Goal: Task Accomplishment & Management: Manage account settings

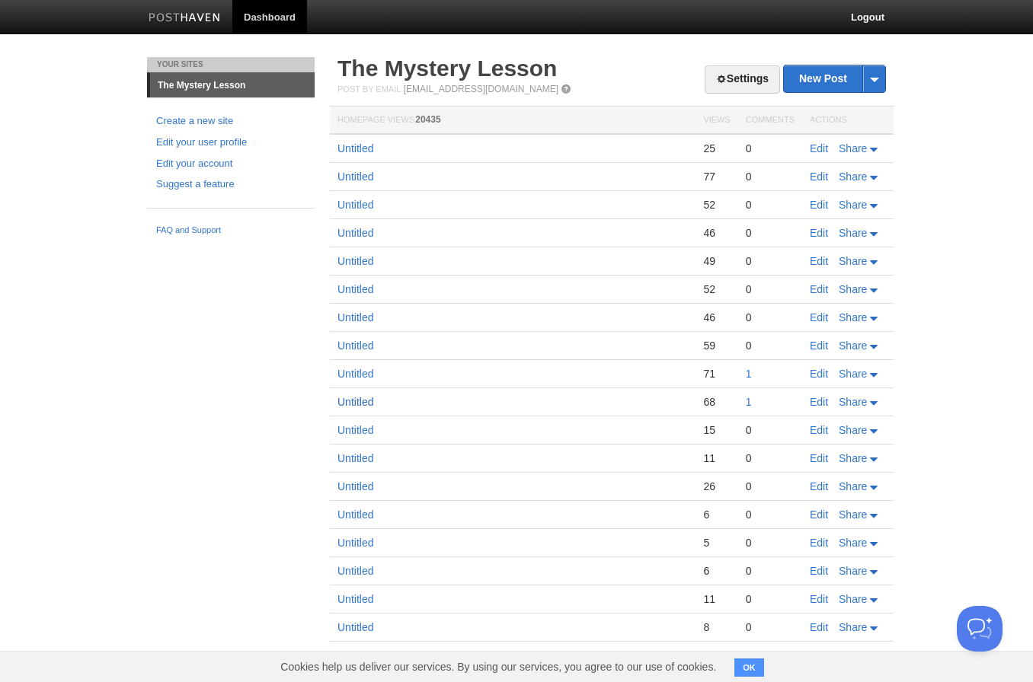
click at [352, 399] on link "Untitled" at bounding box center [355, 402] width 36 height 12
click at [357, 403] on link "Untitled" at bounding box center [355, 402] width 36 height 12
click at [353, 430] on link "Untitled" at bounding box center [355, 430] width 36 height 12
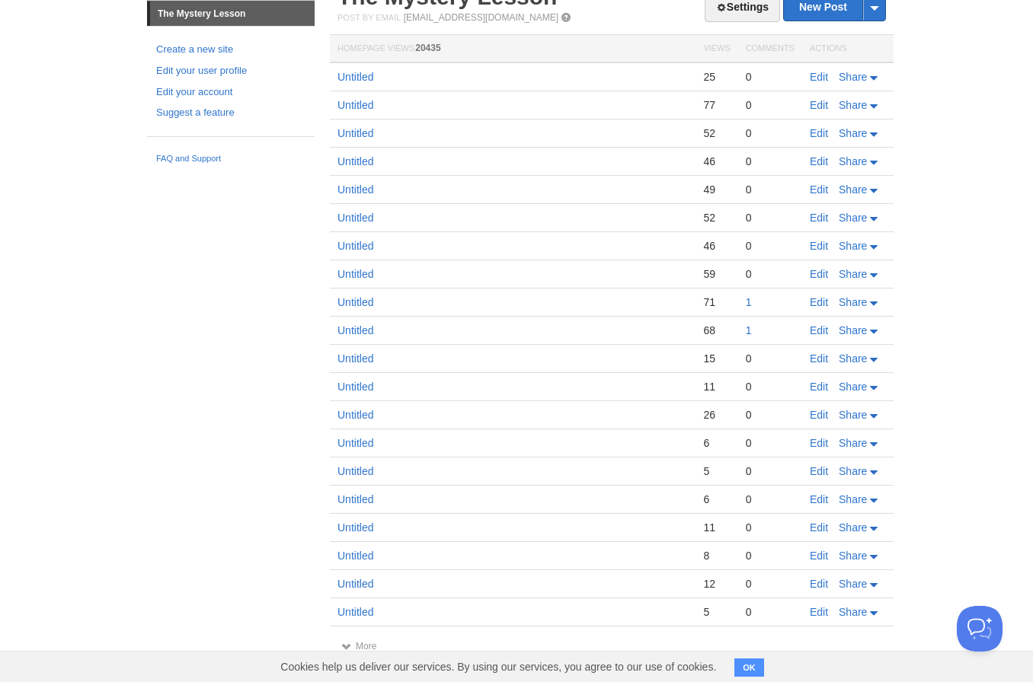
scroll to position [72, 0]
click at [360, 417] on link "Untitled" at bounding box center [355, 415] width 36 height 12
click at [344, 386] on link "Untitled" at bounding box center [355, 387] width 36 height 12
click at [350, 78] on link "Untitled" at bounding box center [355, 77] width 36 height 12
